Goal: Transaction & Acquisition: Purchase product/service

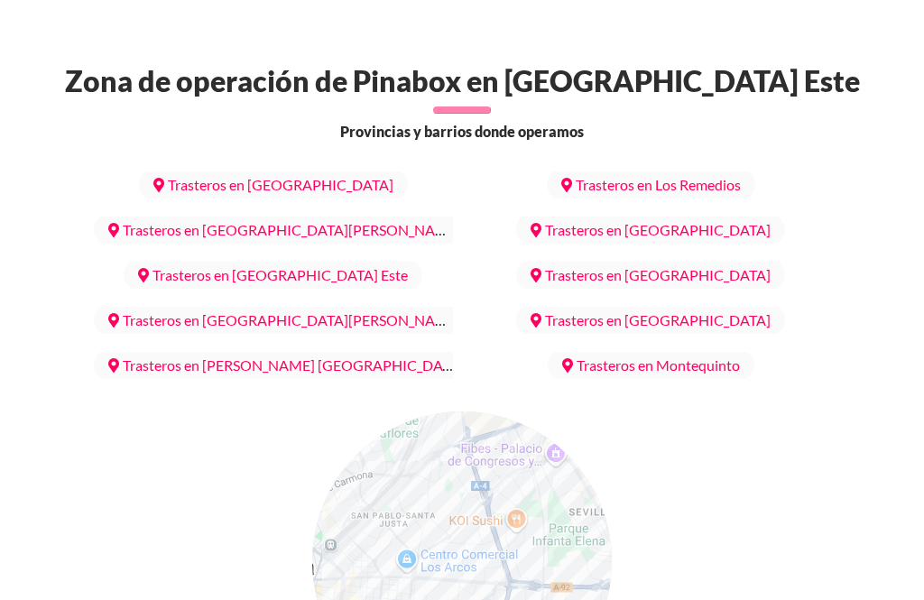
scroll to position [7187, 0]
click at [728, 305] on link "Trasteros en Santa Clara" at bounding box center [650, 321] width 269 height 32
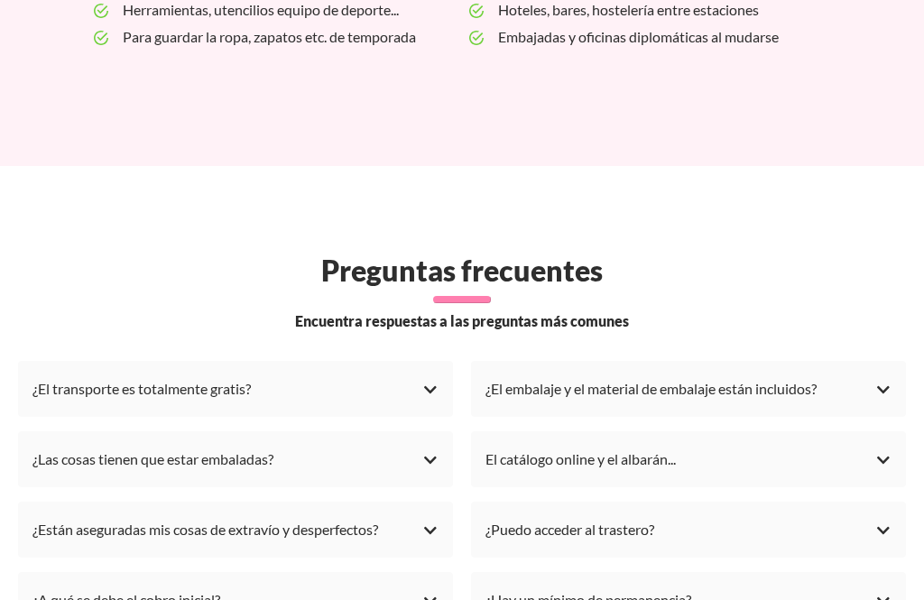
scroll to position [4961, 0]
click at [428, 376] on div "¿El transporte es totalmente gratis?" at bounding box center [235, 389] width 406 height 27
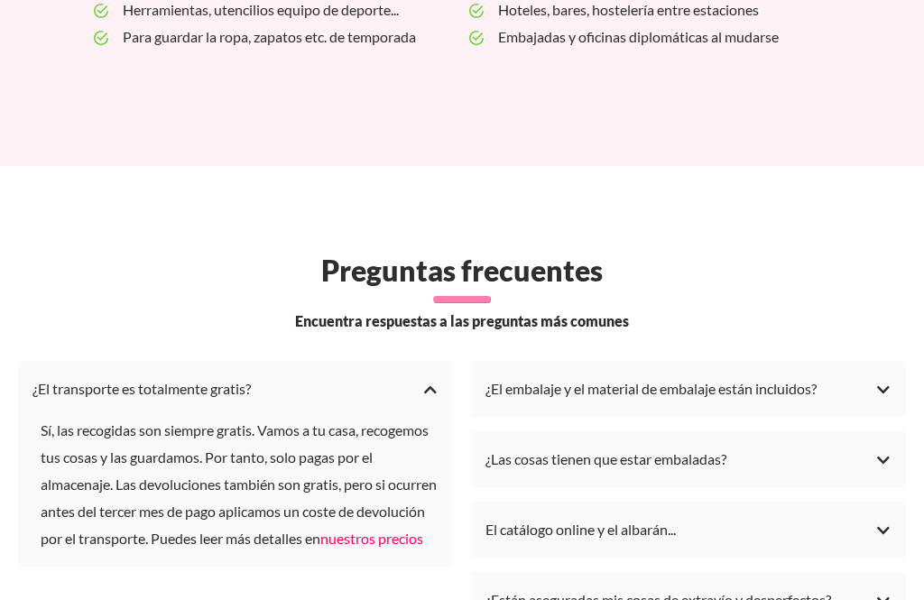
click at [320, 530] on link "nuestros precios" at bounding box center [371, 538] width 103 height 17
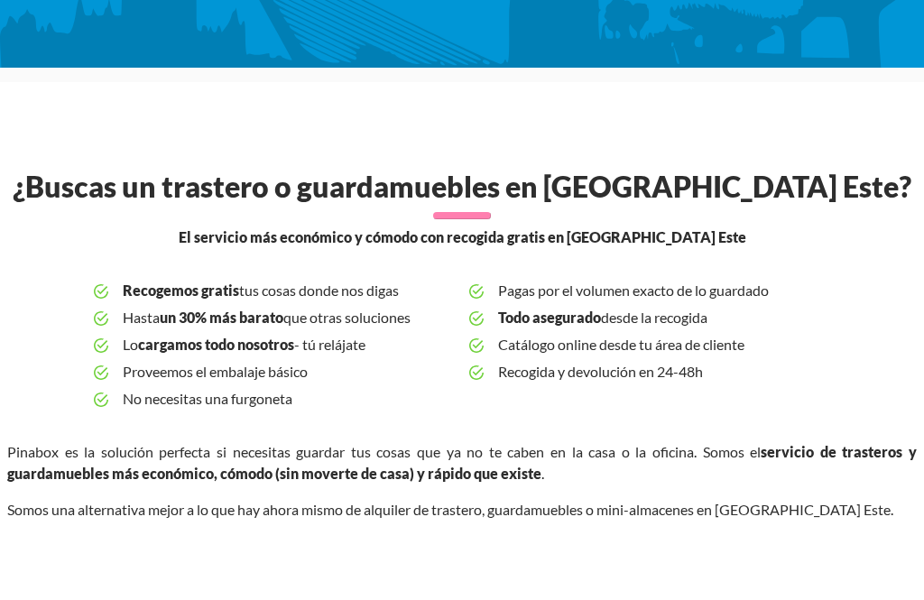
scroll to position [343, 0]
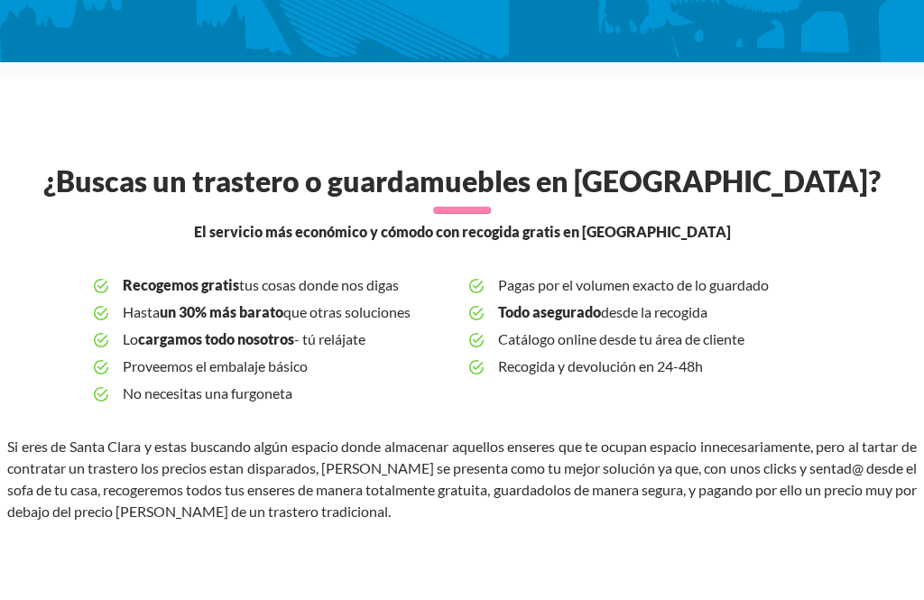
scroll to position [354, 0]
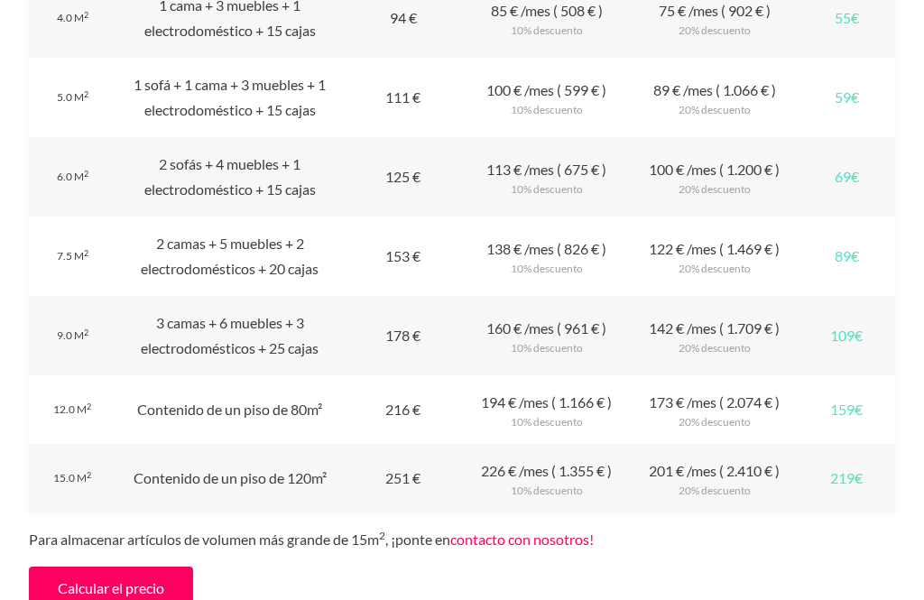
scroll to position [2014, 0]
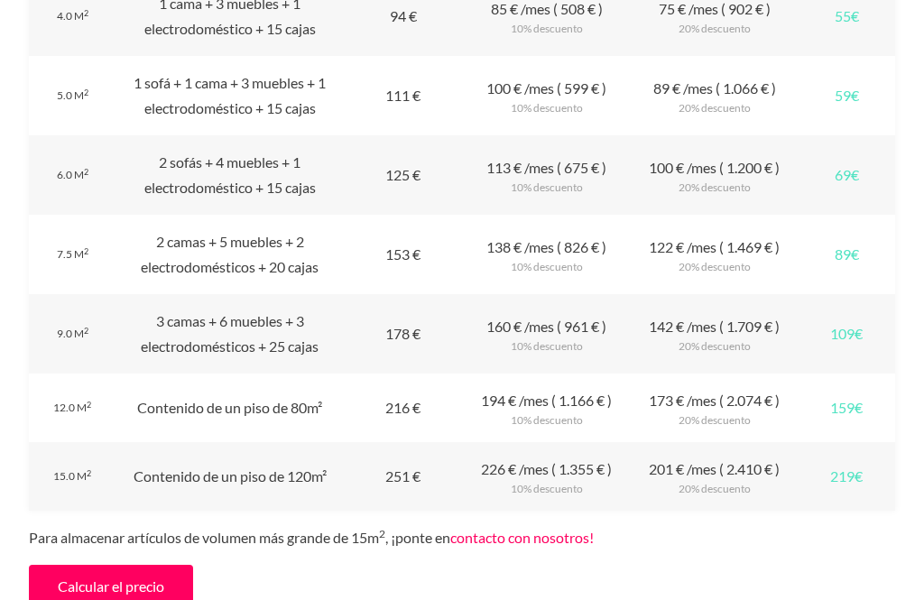
click at [864, 320] on div "Recogida 109€" at bounding box center [847, 334] width 97 height 79
click at [849, 326] on div "Recogida 109€" at bounding box center [847, 334] width 97 height 79
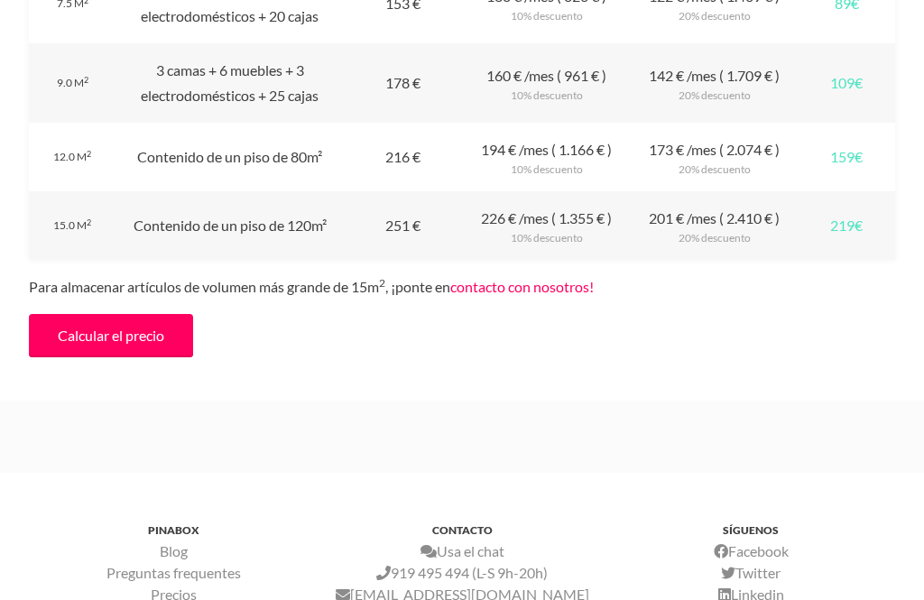
scroll to position [2269, 0]
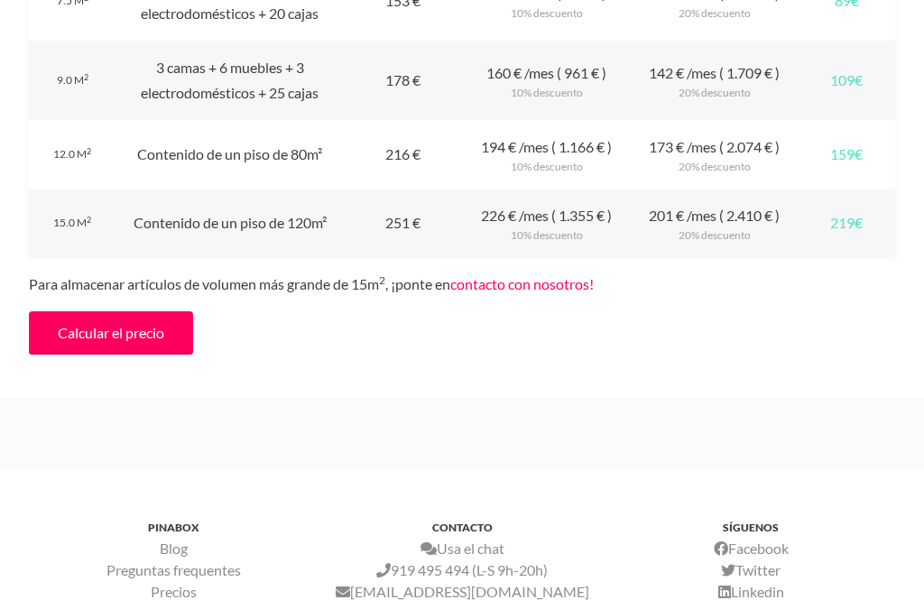
click at [149, 320] on link "Calcular el precio" at bounding box center [111, 332] width 164 height 43
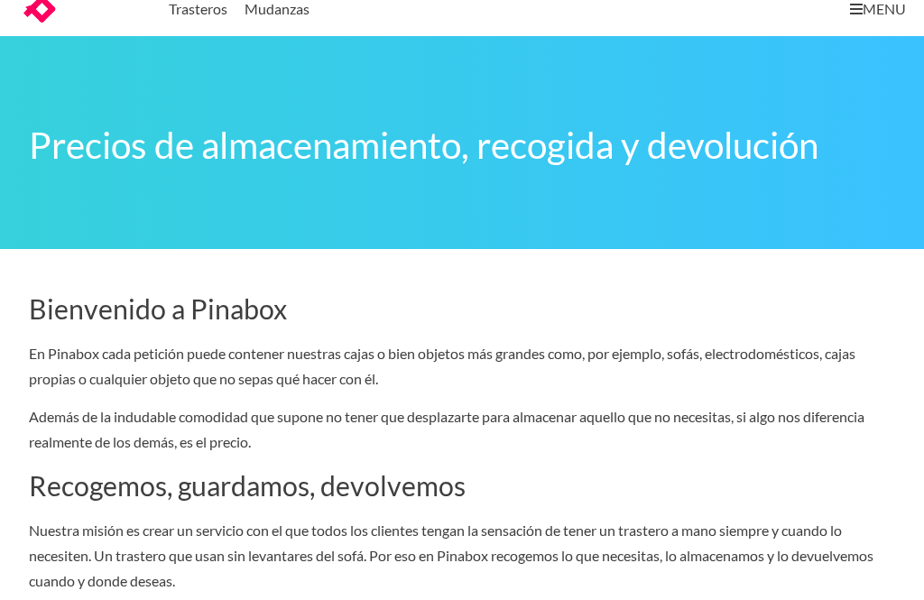
scroll to position [0, 0]
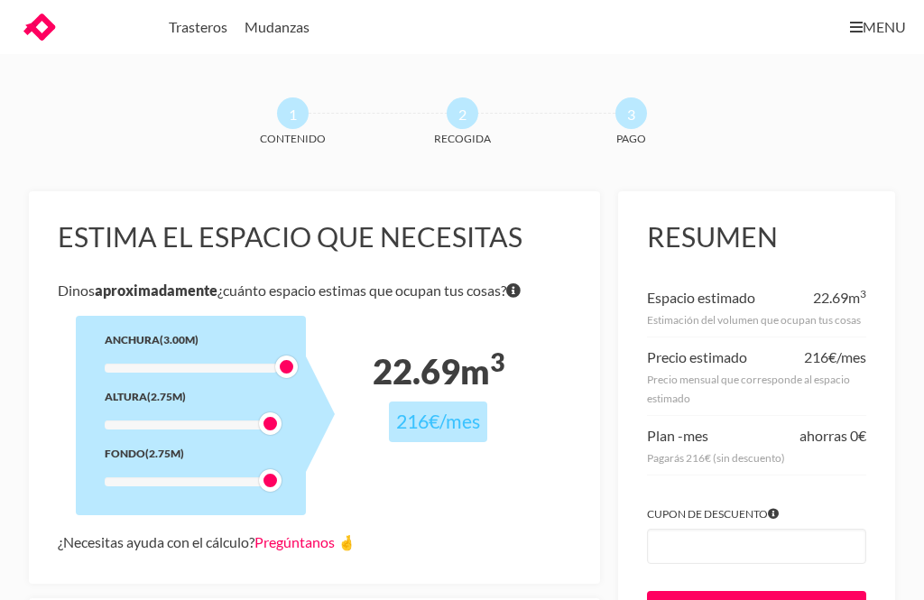
click at [279, 375] on div at bounding box center [286, 367] width 23 height 23
click at [348, 457] on div "22.69 m 3 216€ /mes" at bounding box center [439, 392] width 230 height 152
click at [275, 370] on div at bounding box center [191, 368] width 172 height 9
